Goal: Task Accomplishment & Management: Use online tool/utility

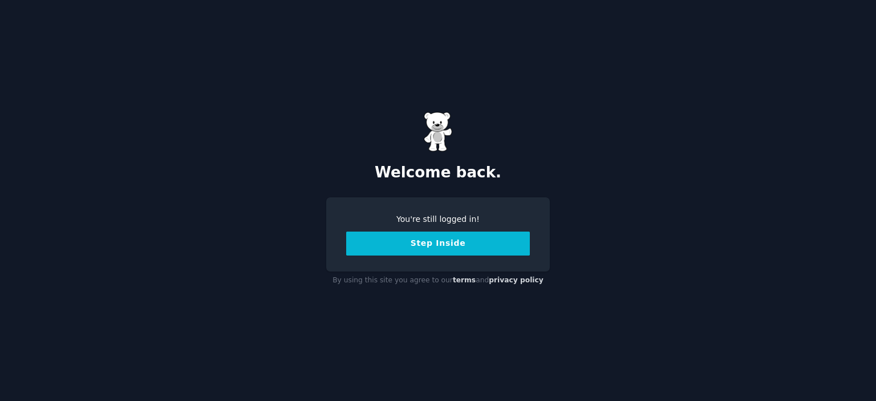
click at [435, 239] on button "Step Inside" at bounding box center [438, 244] width 184 height 24
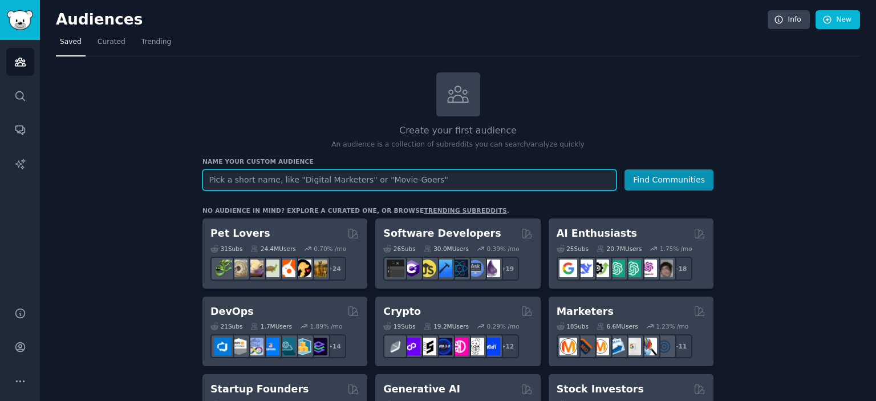
click at [343, 175] on input "text" at bounding box center [409, 179] width 414 height 21
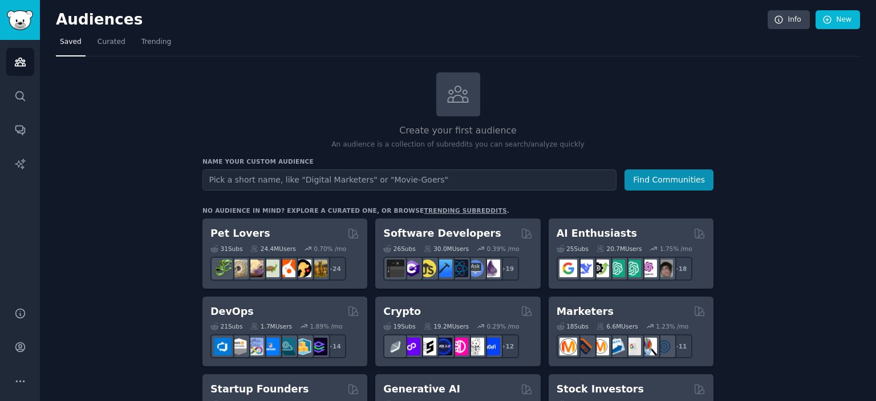
drag, startPoint x: 566, startPoint y: 305, endPoint x: 858, endPoint y: 268, distance: 294.4
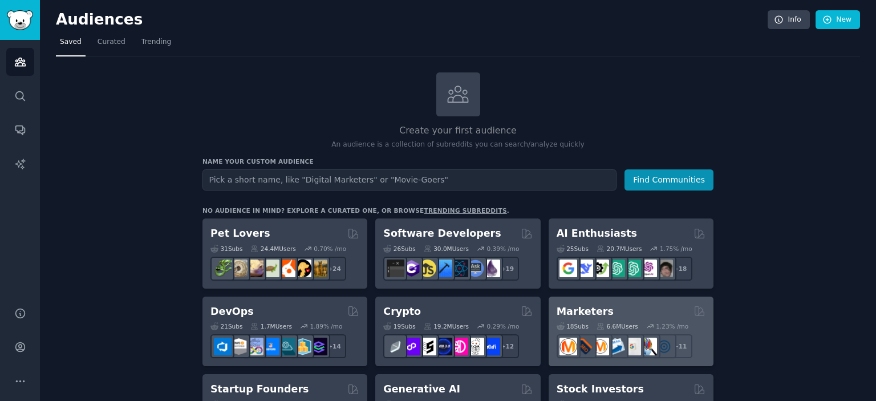
click at [621, 318] on div "18 Sub s 6.6M Users 1.23 % /mo + 11" at bounding box center [631, 338] width 149 height 40
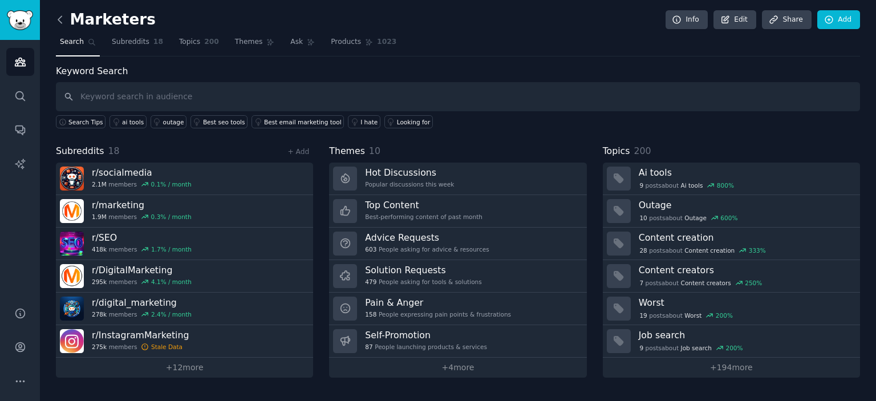
click at [59, 17] on icon at bounding box center [60, 20] width 12 height 12
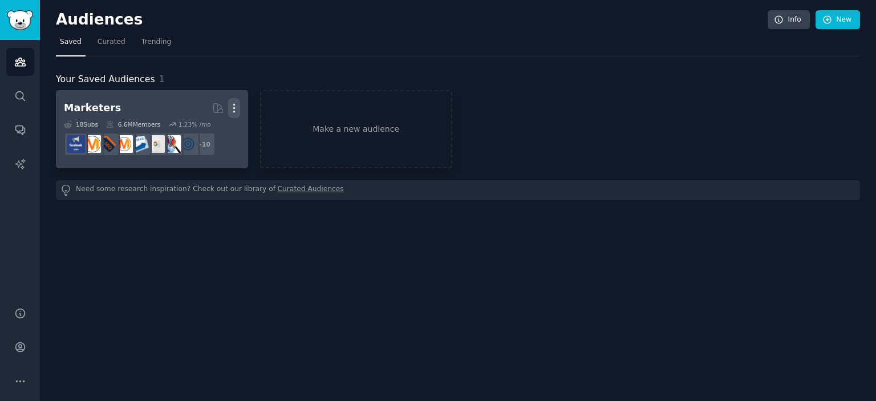
click at [237, 107] on icon "button" at bounding box center [234, 108] width 12 height 12
click at [205, 136] on p "Delete" at bounding box center [203, 132] width 26 height 12
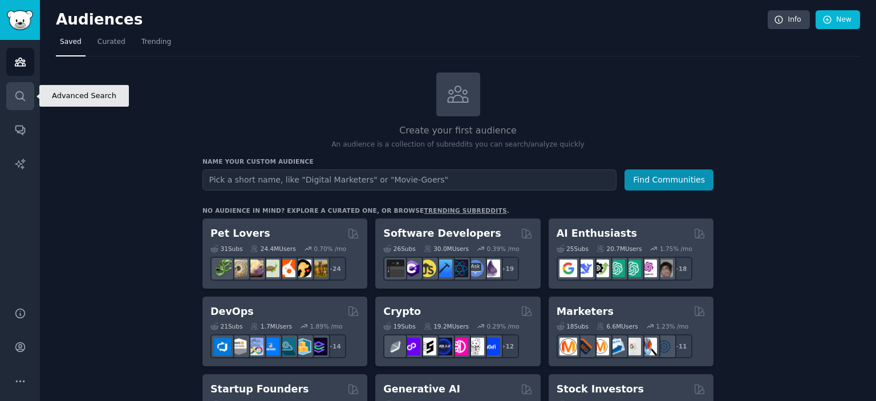
click at [23, 91] on icon "Sidebar" at bounding box center [20, 96] width 12 height 12
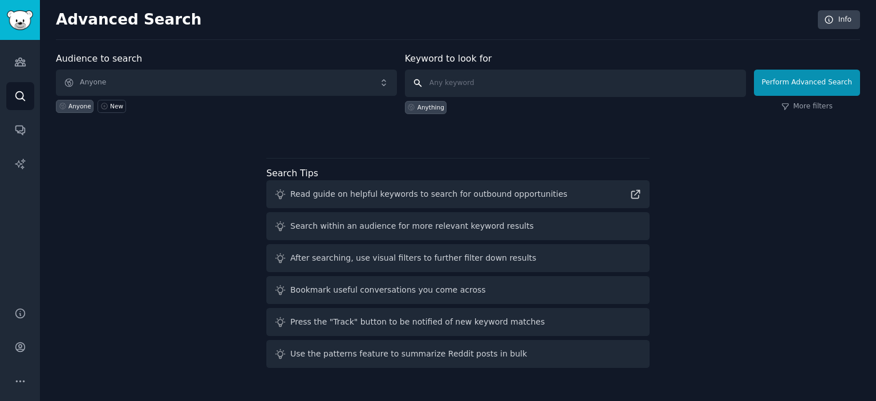
click at [507, 75] on input "text" at bounding box center [575, 83] width 341 height 27
drag, startPoint x: 360, startPoint y: 196, endPoint x: 308, endPoint y: 196, distance: 51.9
click at [308, 196] on div "Read guide on helpful keywords to search for outbound opportunities" at bounding box center [428, 194] width 277 height 12
click at [633, 193] on icon at bounding box center [636, 194] width 12 height 12
click at [470, 84] on input "text" at bounding box center [575, 83] width 341 height 27
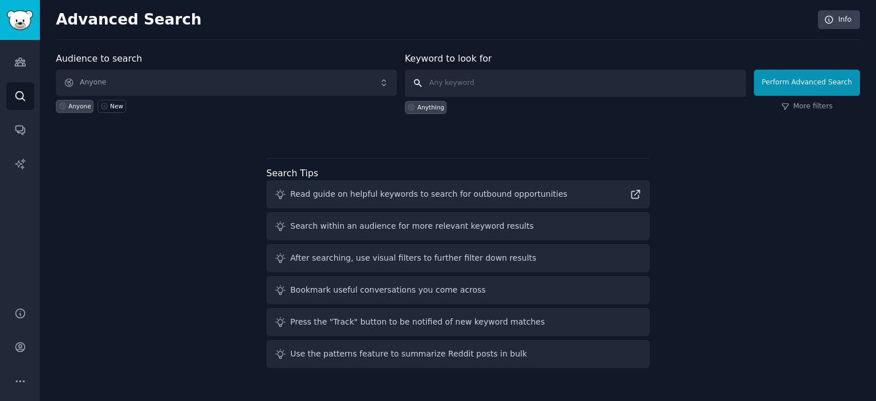
click at [475, 84] on input "text" at bounding box center [575, 83] width 341 height 27
type input "a"
type input "seo contractor"
click button "Perform Advanced Search" at bounding box center [807, 83] width 106 height 26
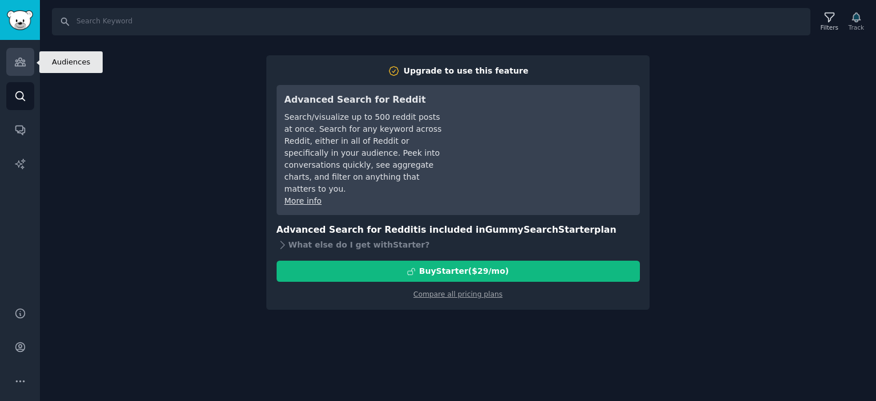
click at [11, 66] on link "Audiences" at bounding box center [20, 62] width 28 height 28
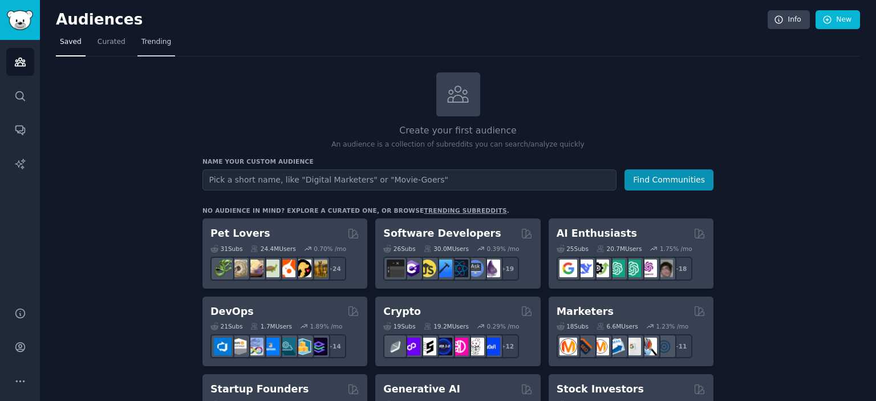
click at [141, 40] on span "Trending" at bounding box center [156, 42] width 30 height 10
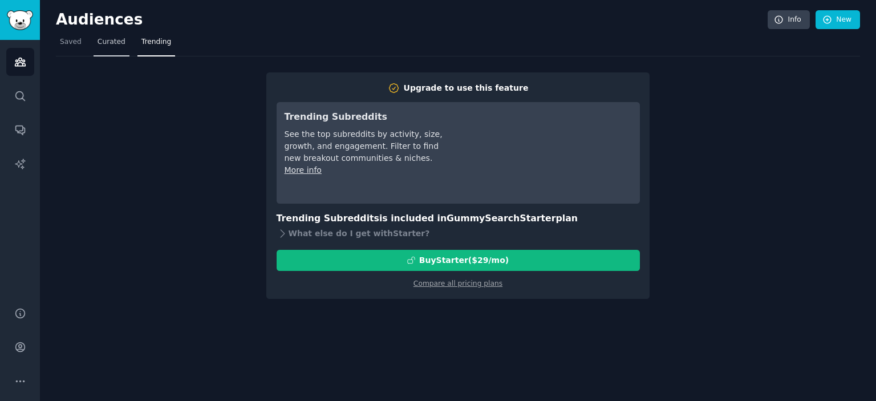
click at [107, 43] on span "Curated" at bounding box center [112, 42] width 28 height 10
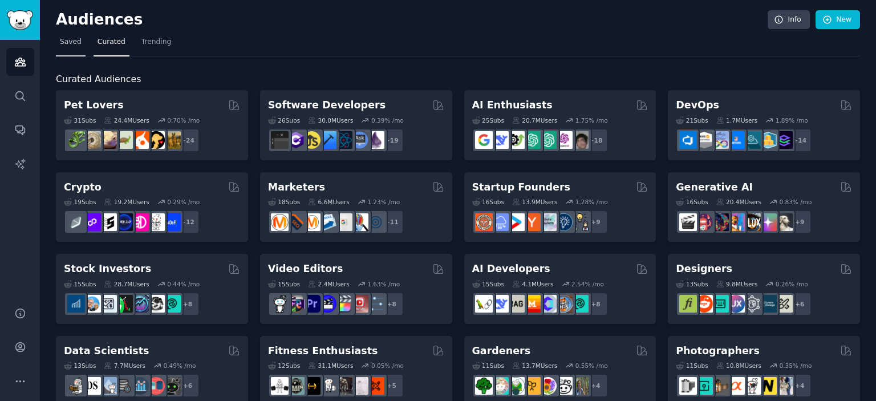
click at [71, 47] on link "Saved" at bounding box center [71, 44] width 30 height 23
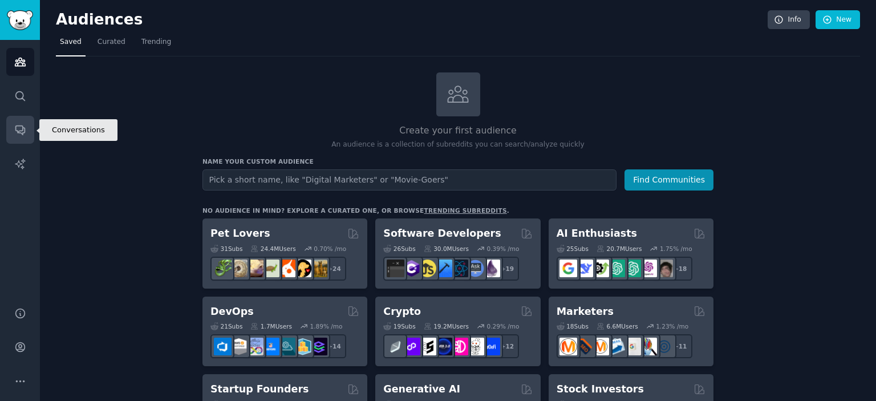
click at [17, 131] on icon "Sidebar" at bounding box center [19, 130] width 9 height 9
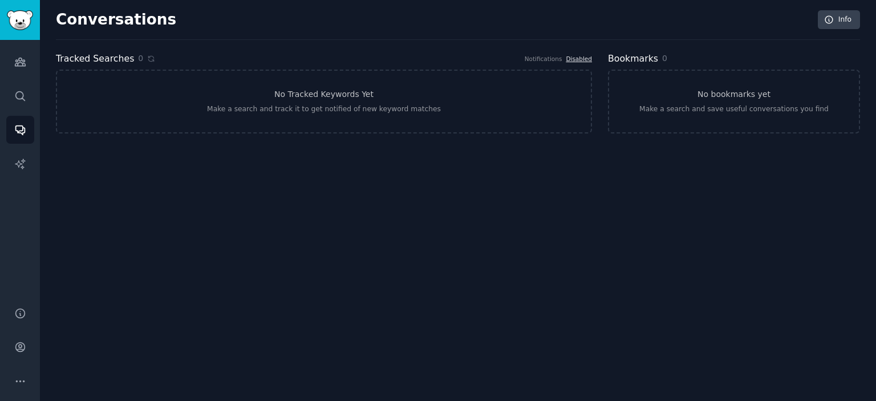
click at [585, 58] on link "Disabled" at bounding box center [579, 58] width 26 height 7
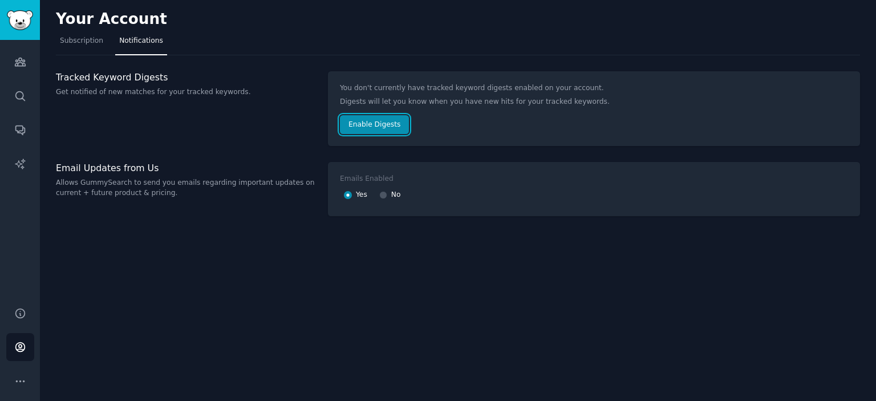
click at [374, 126] on button "Enable Digests" at bounding box center [374, 124] width 69 height 19
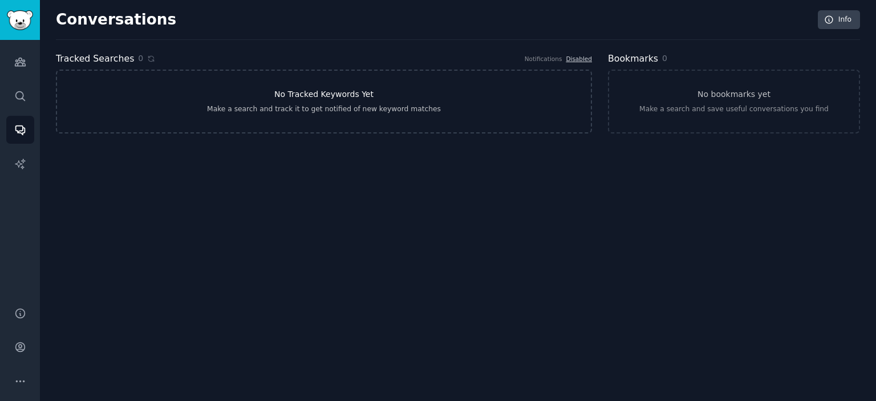
click at [432, 97] on link "No Tracked Keywords Yet Make a search and track it to get notified of new keywo…" at bounding box center [324, 102] width 536 height 64
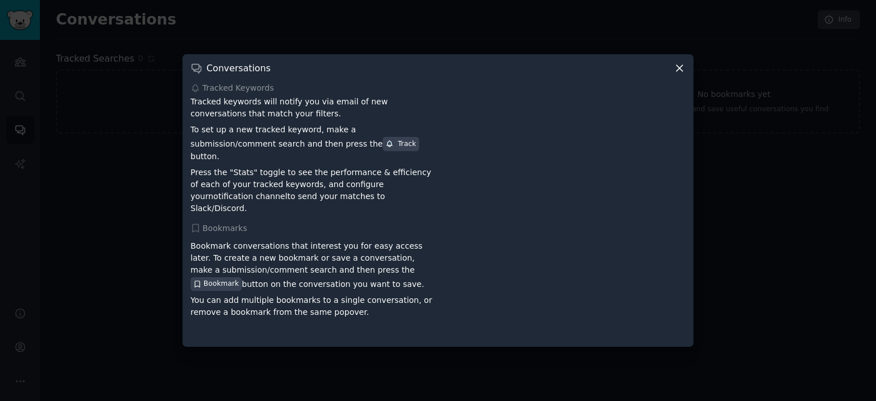
click at [674, 73] on icon at bounding box center [680, 68] width 12 height 12
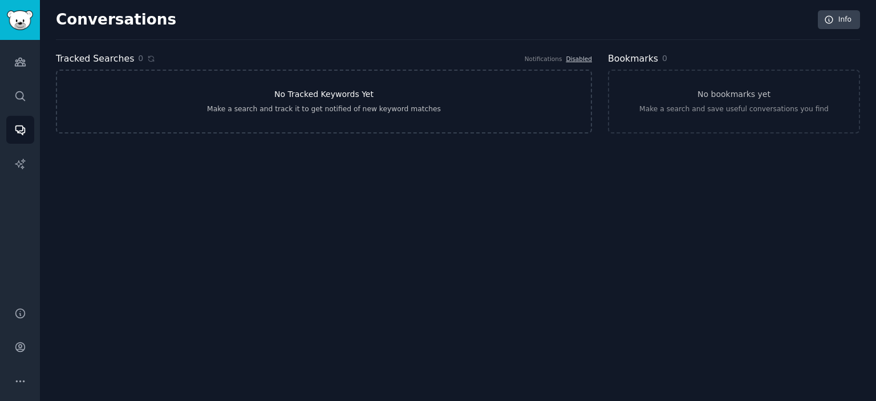
click at [287, 100] on link "No Tracked Keywords Yet Make a search and track it to get notified of new keywo…" at bounding box center [324, 102] width 536 height 64
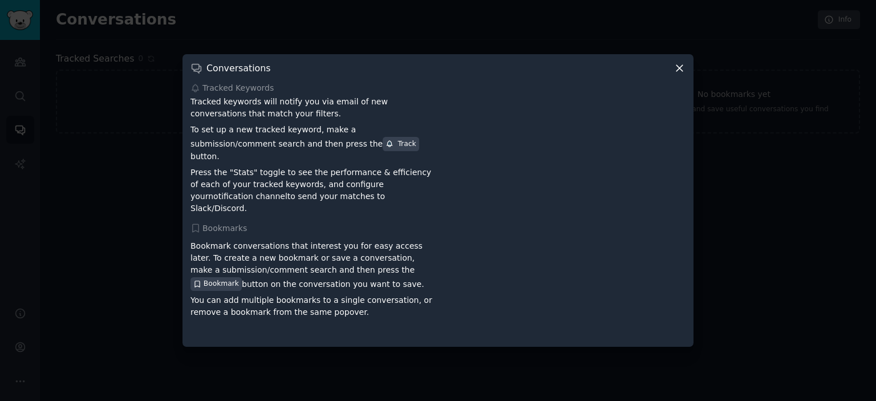
click at [678, 70] on icon at bounding box center [680, 68] width 12 height 12
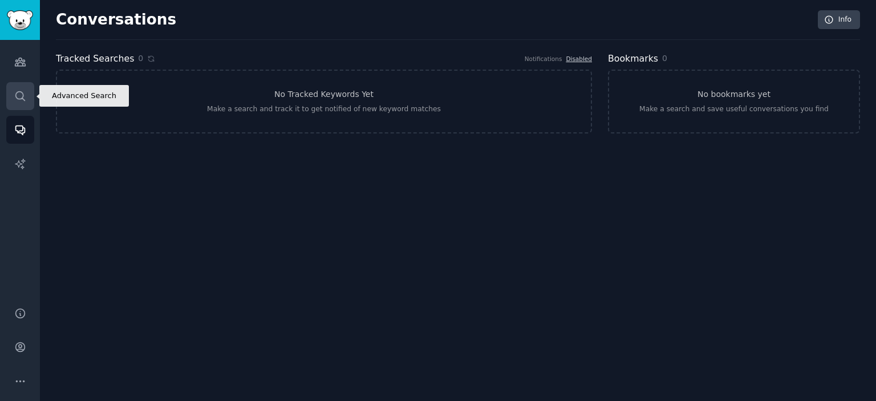
click at [26, 99] on link "Search" at bounding box center [20, 96] width 28 height 28
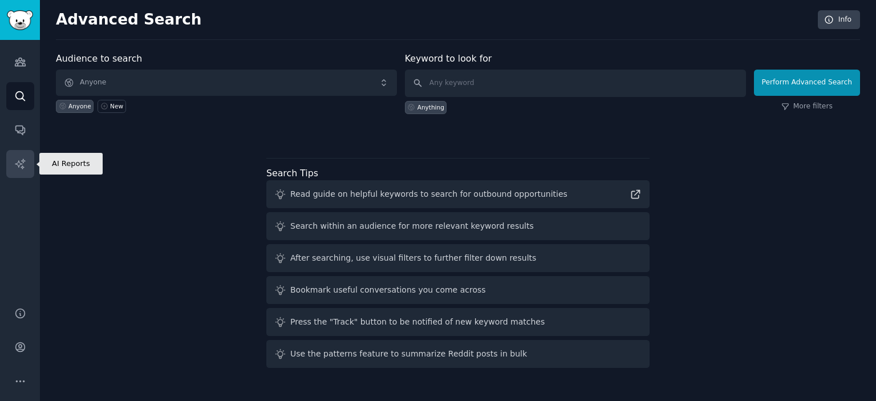
click at [19, 168] on icon "Sidebar" at bounding box center [20, 164] width 12 height 12
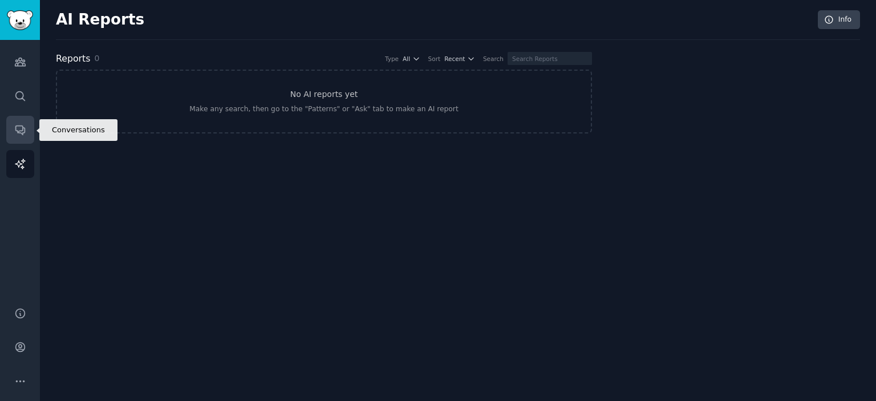
click at [18, 135] on icon "Sidebar" at bounding box center [20, 130] width 12 height 12
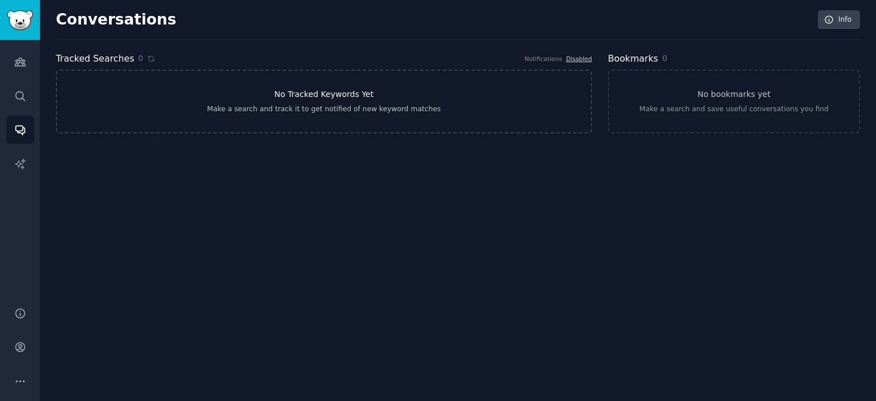
click at [233, 107] on div "Make a search and track it to get notified of new keyword matches" at bounding box center [324, 109] width 234 height 10
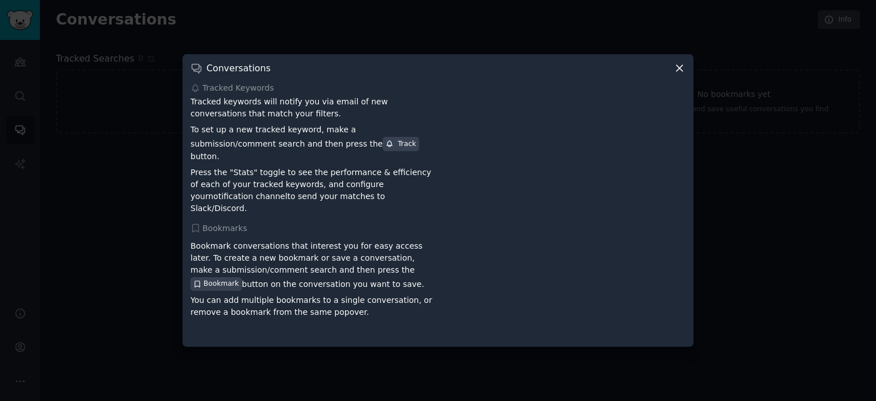
click at [127, 169] on div at bounding box center [438, 200] width 876 height 401
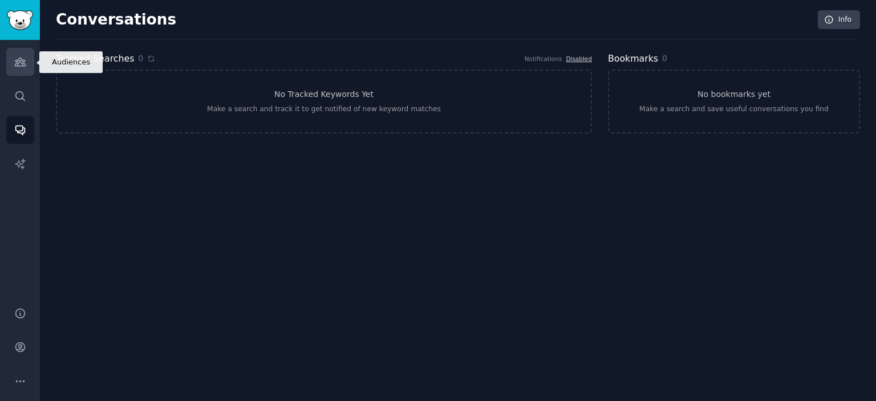
click at [19, 68] on link "Audiences" at bounding box center [20, 62] width 28 height 28
